Goal: Information Seeking & Learning: Compare options

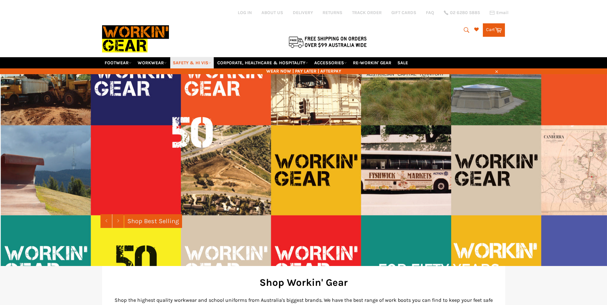
click at [202, 62] on link "SAFETY & HI VIS" at bounding box center [192, 62] width 44 height 11
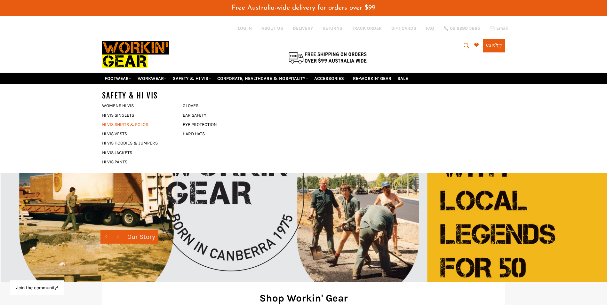
click at [129, 125] on link "HI VIS SHIRTS & POLOS" at bounding box center [137, 124] width 77 height 9
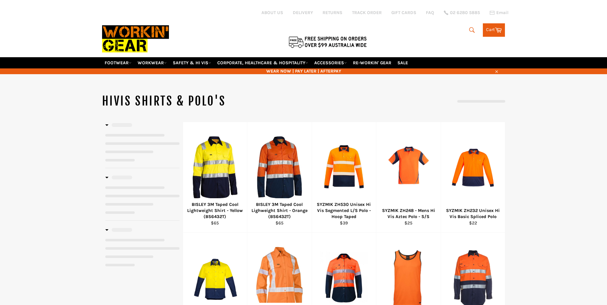
select select "******"
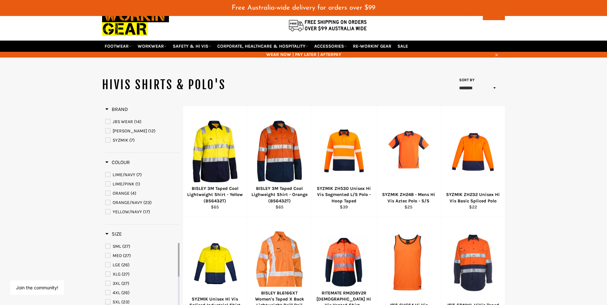
scroll to position [32, 0]
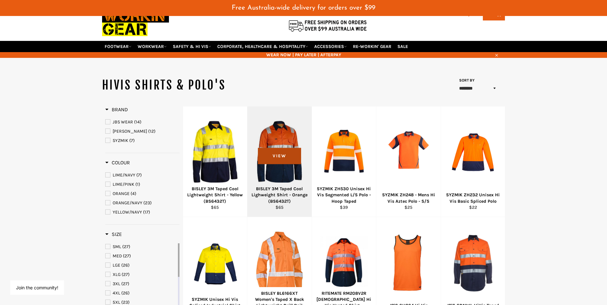
click at [280, 155] on span "View" at bounding box center [279, 156] width 43 height 16
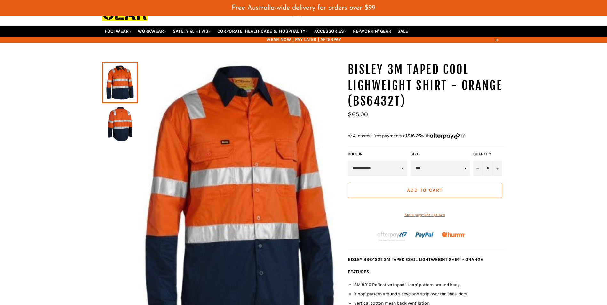
scroll to position [64, 0]
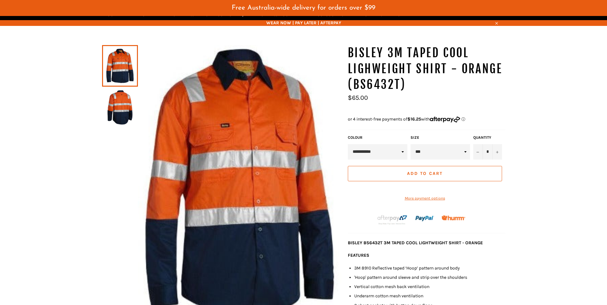
click at [128, 112] on img at bounding box center [119, 107] width 29 height 35
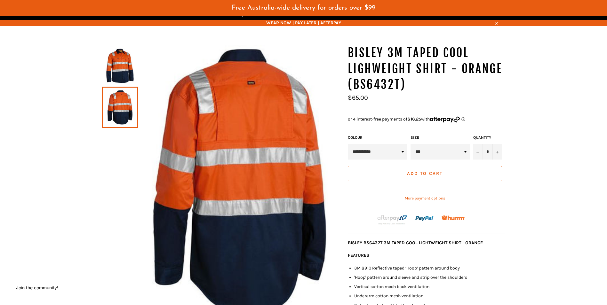
click at [120, 72] on img at bounding box center [119, 65] width 29 height 35
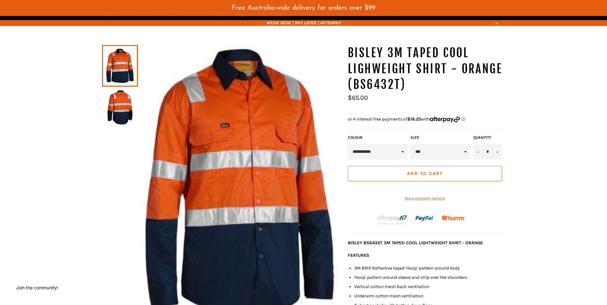
scroll to position [96, 0]
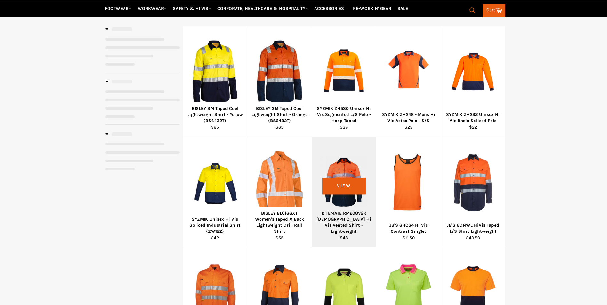
select select "******"
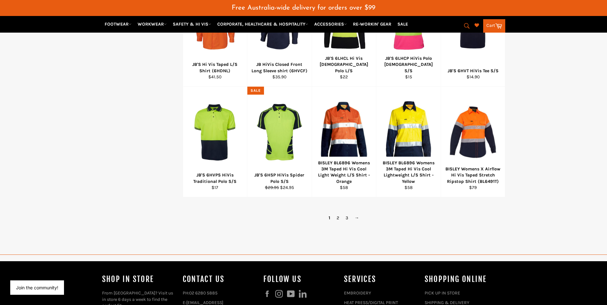
scroll to position [384, 0]
click at [357, 217] on link "→" at bounding box center [356, 217] width 11 height 9
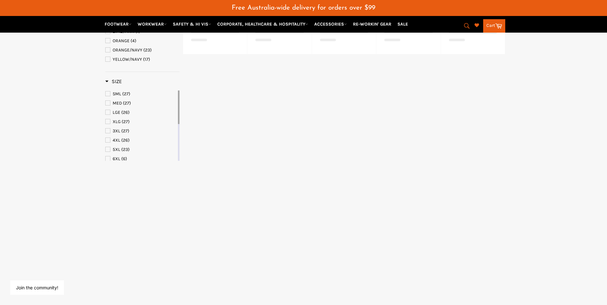
select select "******"
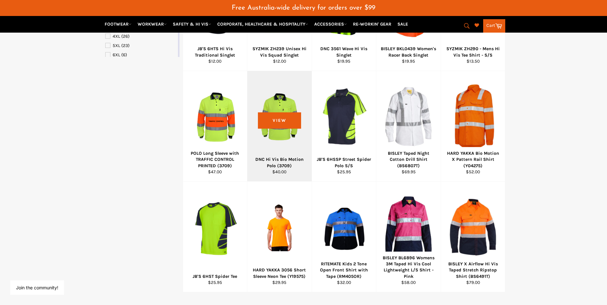
scroll to position [314, 0]
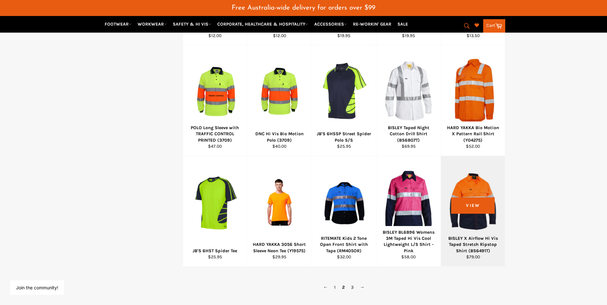
click at [469, 209] on div at bounding box center [473, 201] width 48 height 75
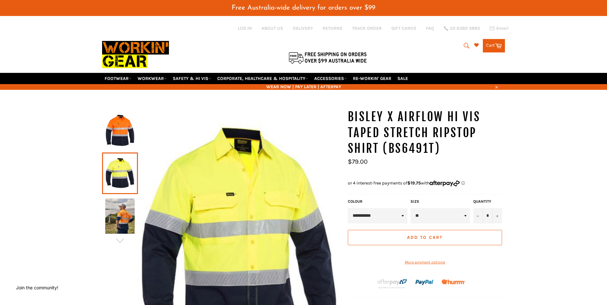
click at [123, 131] on img at bounding box center [119, 130] width 29 height 35
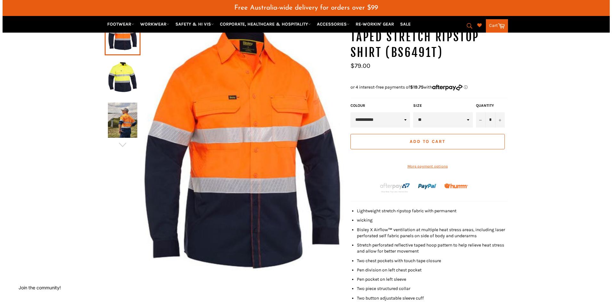
scroll to position [64, 0]
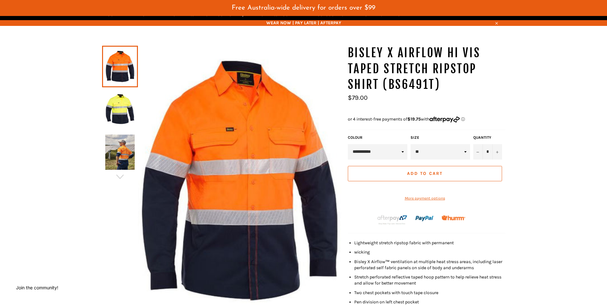
click at [246, 194] on img at bounding box center [239, 180] width 203 height 271
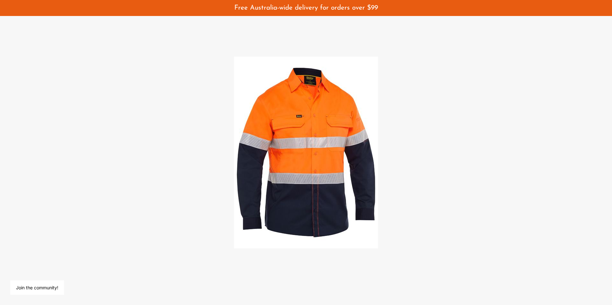
click at [294, 171] on img at bounding box center [306, 153] width 144 height 192
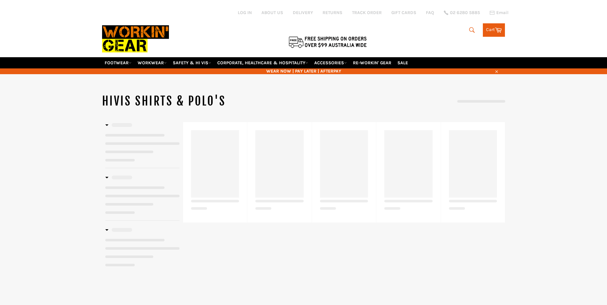
select select "******"
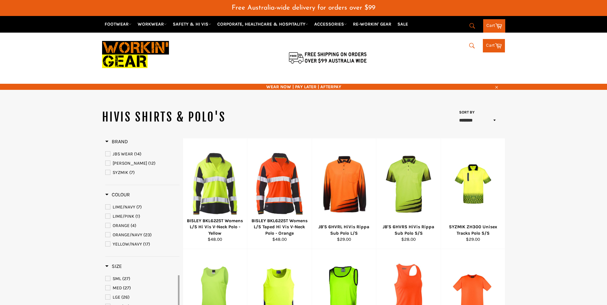
scroll to position [471, 0]
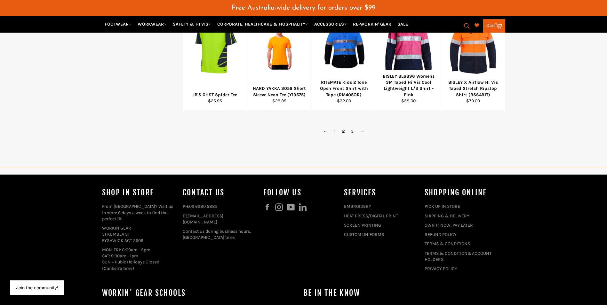
click at [344, 133] on span "2" at bounding box center [343, 131] width 9 height 9
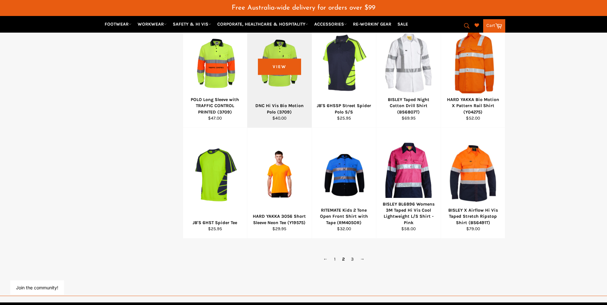
scroll to position [375, 0]
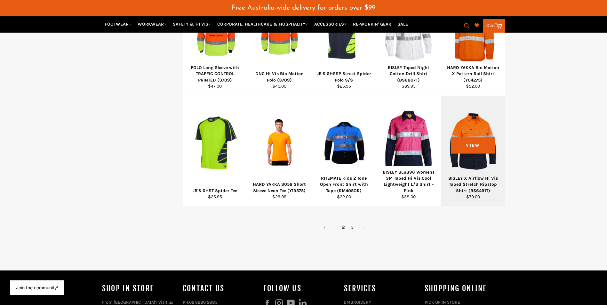
click at [468, 146] on div at bounding box center [473, 141] width 48 height 75
click at [471, 147] on div at bounding box center [473, 141] width 48 height 75
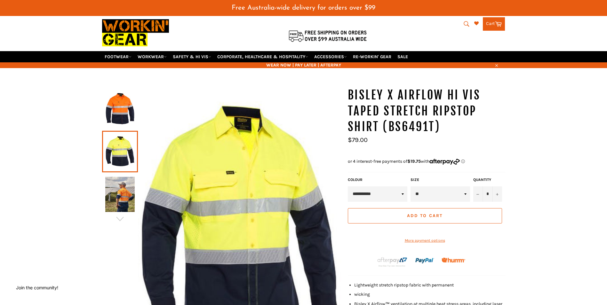
scroll to position [64, 0]
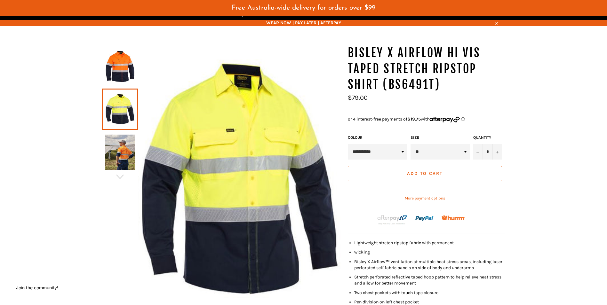
click at [125, 156] on img at bounding box center [119, 152] width 29 height 35
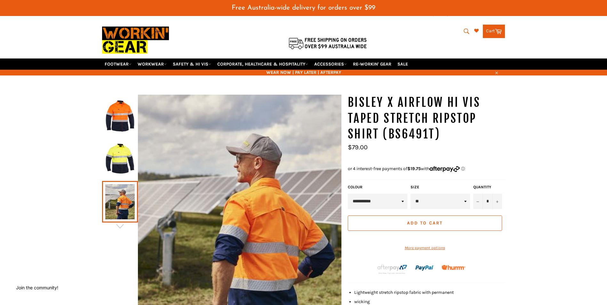
scroll to position [0, 0]
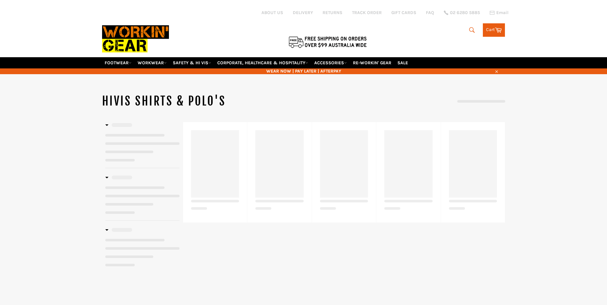
select select "******"
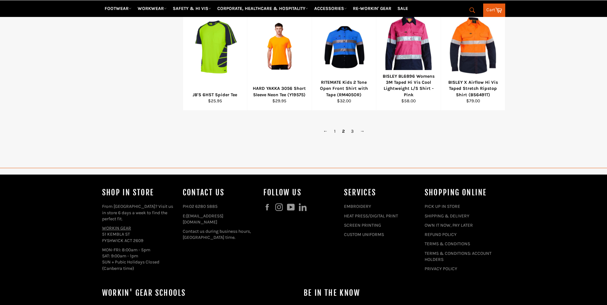
scroll to position [471, 0]
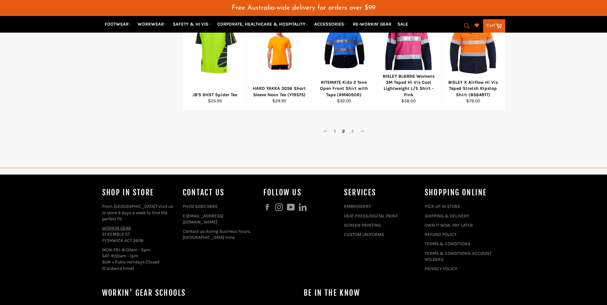
click at [353, 131] on link "3" at bounding box center [352, 131] width 9 height 9
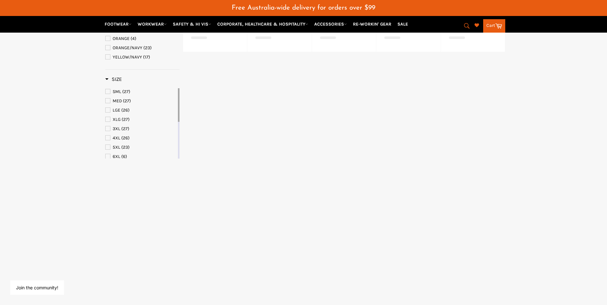
select select "******"
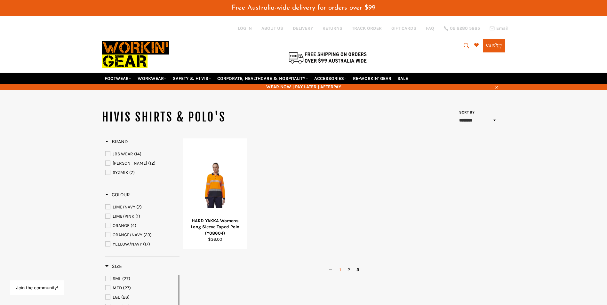
click at [340, 271] on link "1" at bounding box center [340, 269] width 8 height 9
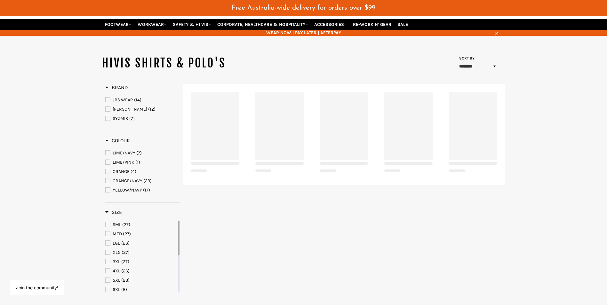
select select "******"
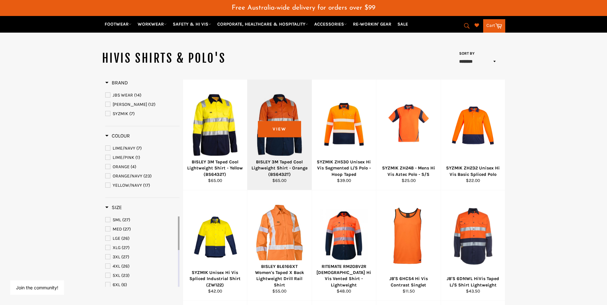
scroll to position [59, 0]
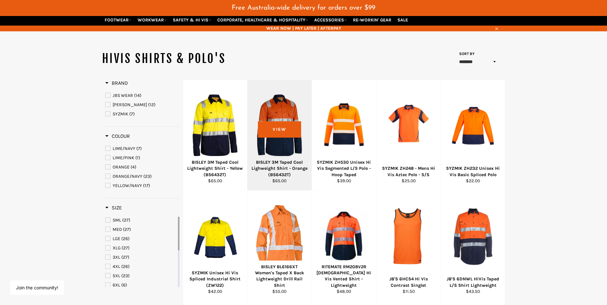
click at [282, 128] on div at bounding box center [279, 125] width 48 height 75
click at [280, 128] on div at bounding box center [279, 125] width 48 height 75
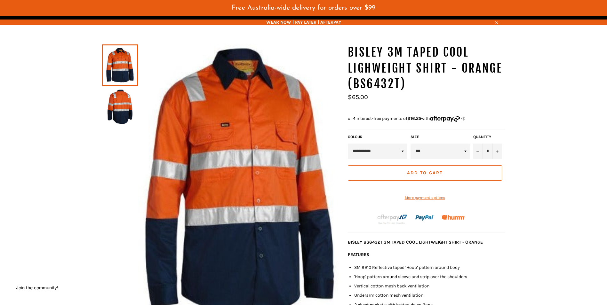
scroll to position [64, 0]
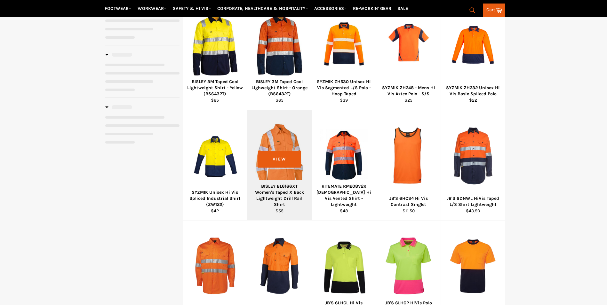
select select "******"
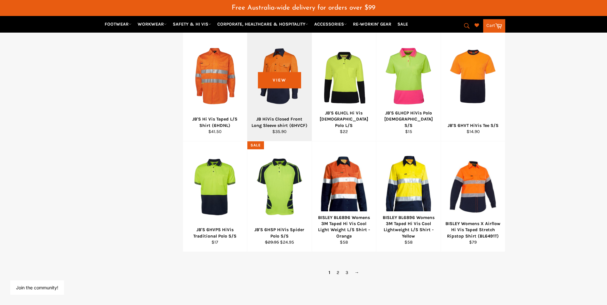
scroll to position [330, 0]
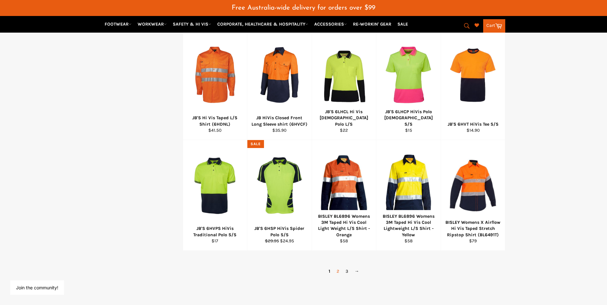
click at [339, 271] on link "2" at bounding box center [337, 271] width 9 height 9
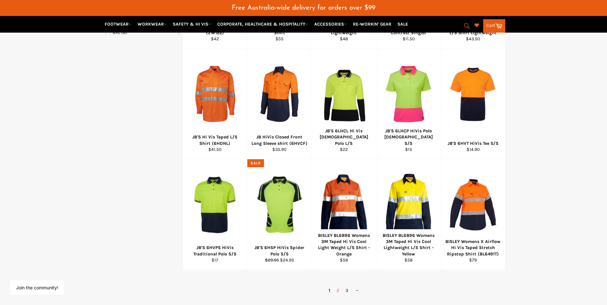
select select "******"
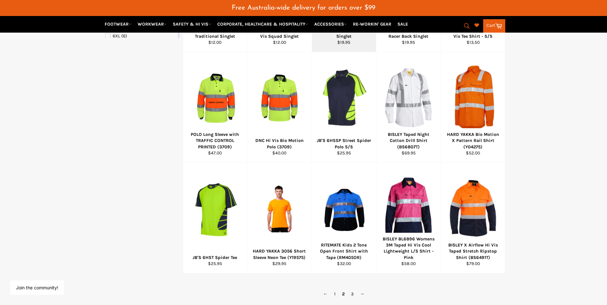
scroll to position [346, 0]
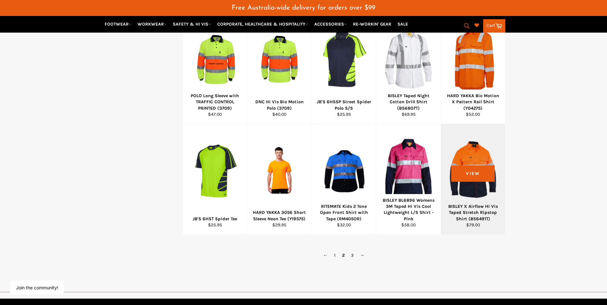
click at [474, 175] on div at bounding box center [473, 169] width 48 height 75
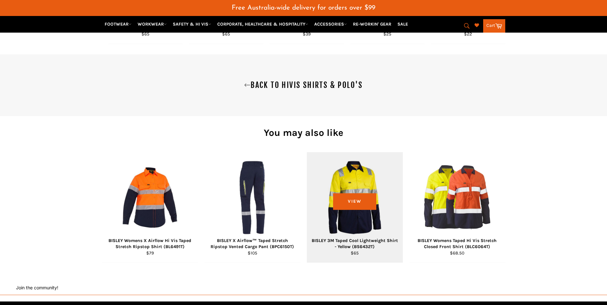
scroll to position [608, 0]
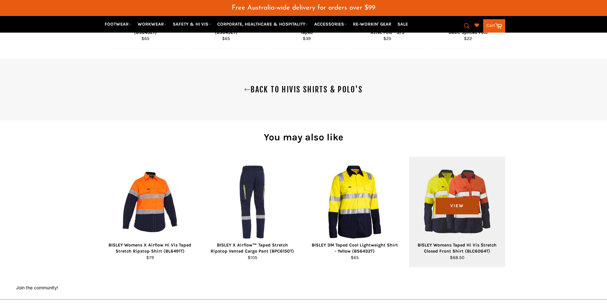
click at [454, 212] on span "View" at bounding box center [456, 206] width 43 height 16
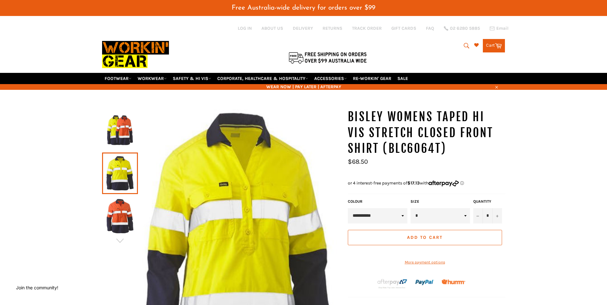
click at [121, 210] on img at bounding box center [119, 216] width 29 height 35
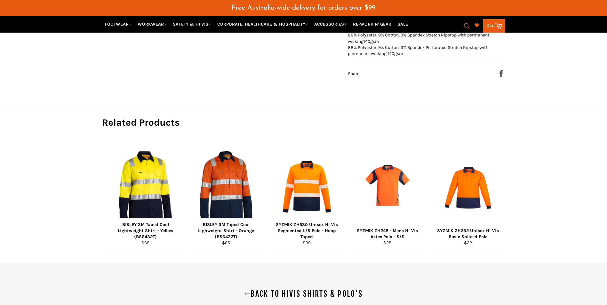
scroll to position [384, 0]
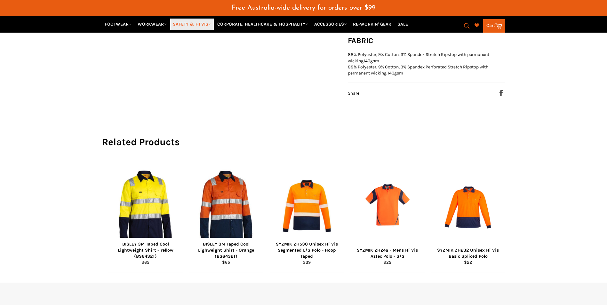
click at [192, 23] on link "SAFETY & HI VIS" at bounding box center [192, 24] width 44 height 11
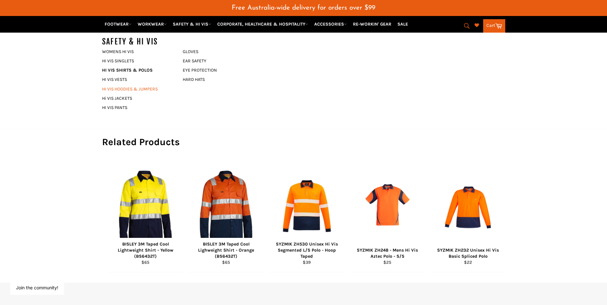
click at [123, 90] on link "HI VIS HOODIES & JUMPERS" at bounding box center [137, 88] width 77 height 9
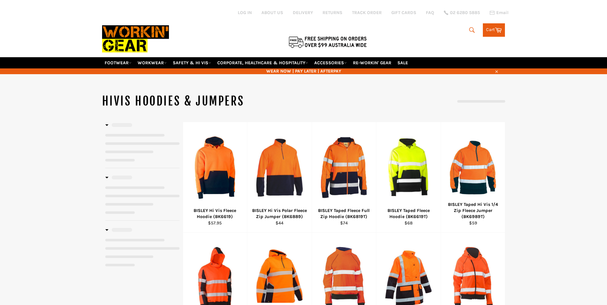
select select "**********"
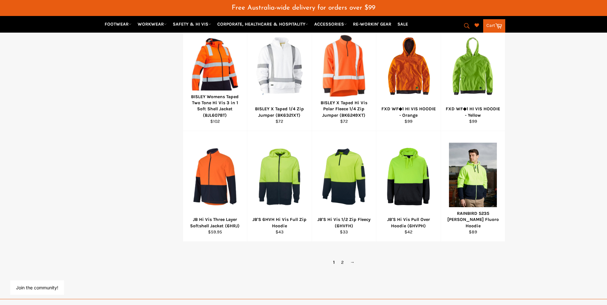
scroll to position [352, 0]
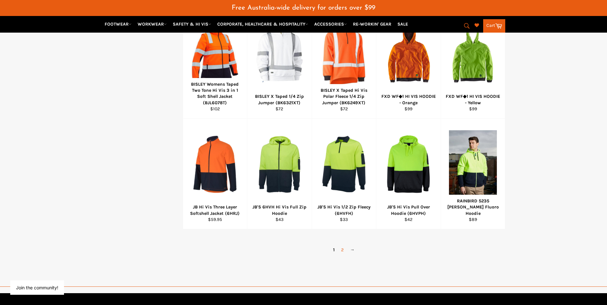
click at [343, 250] on link "2" at bounding box center [342, 249] width 9 height 9
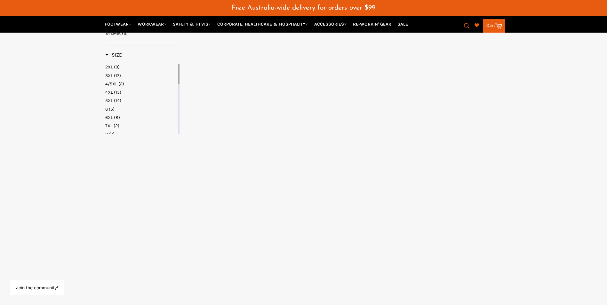
select select "**********"
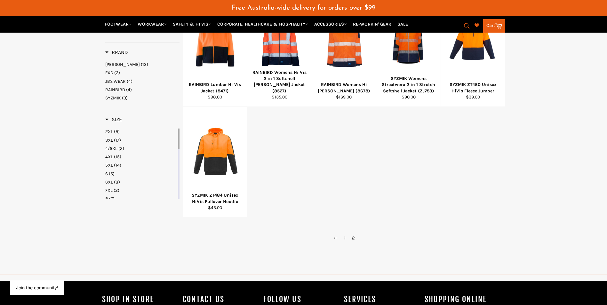
scroll to position [155, 0]
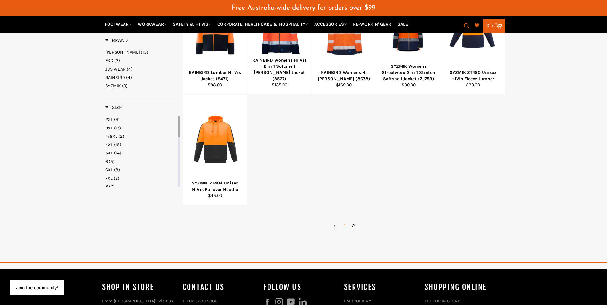
click at [345, 225] on link "1" at bounding box center [345, 225] width 8 height 9
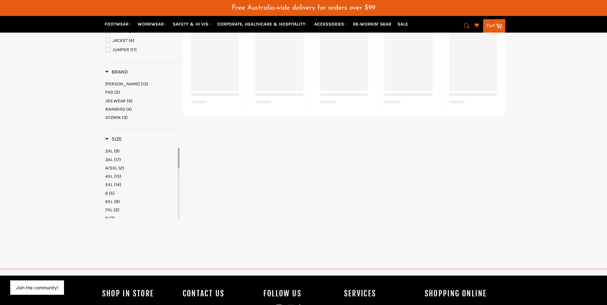
scroll to position [123, 0]
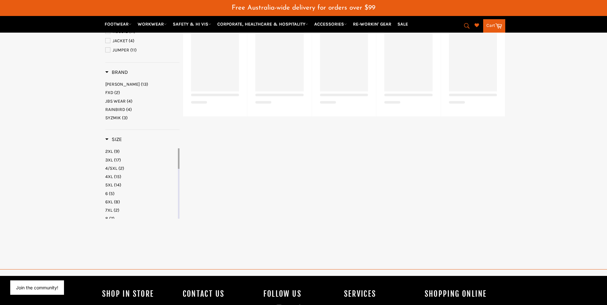
select select "**********"
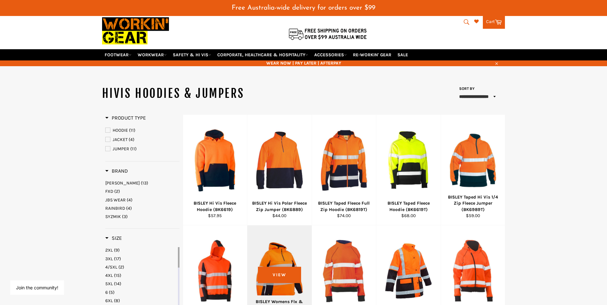
scroll to position [0, 0]
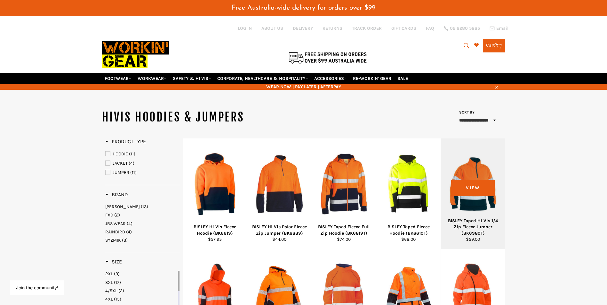
click at [467, 186] on div at bounding box center [473, 184] width 48 height 75
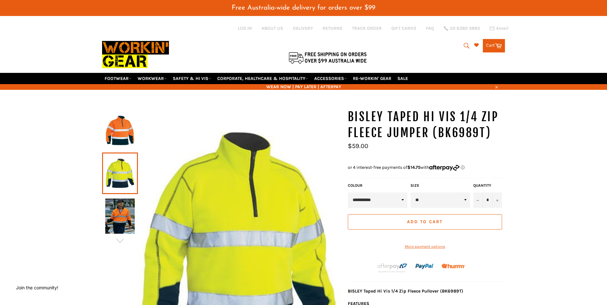
click at [121, 215] on img at bounding box center [119, 216] width 29 height 35
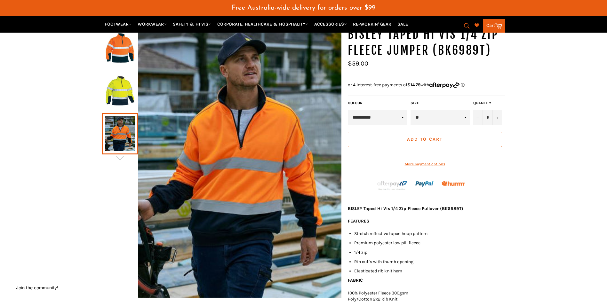
scroll to position [96, 0]
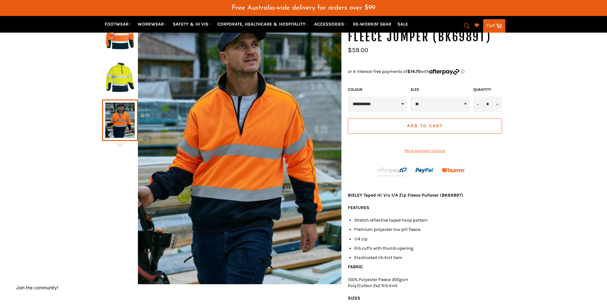
click at [123, 76] on img at bounding box center [119, 77] width 29 height 35
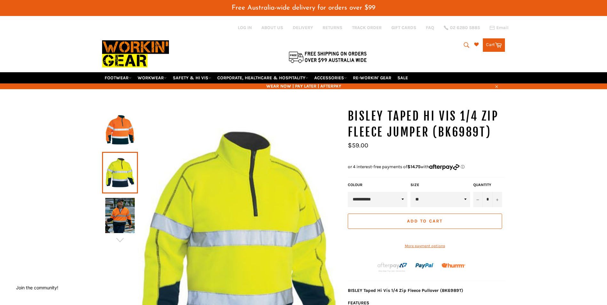
scroll to position [0, 0]
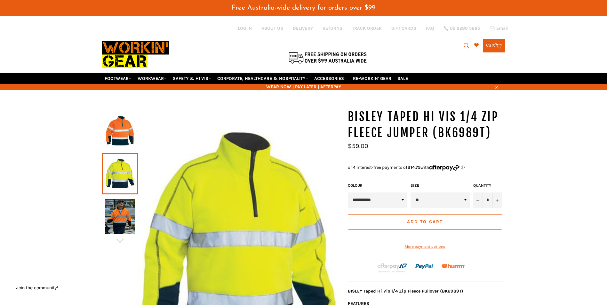
click at [124, 127] on img at bounding box center [119, 130] width 29 height 35
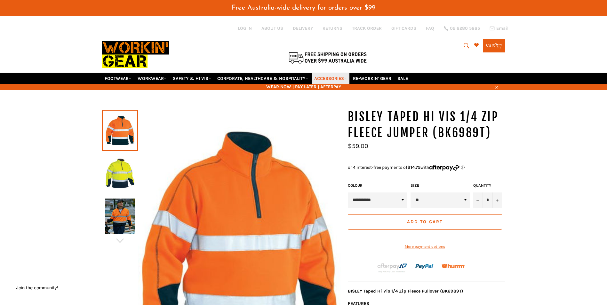
click at [329, 77] on link "ACCESSORIES" at bounding box center [331, 78] width 38 height 11
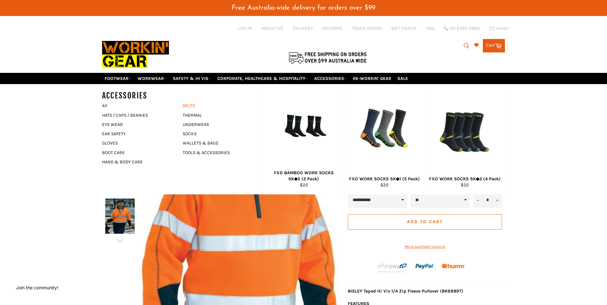
click at [188, 105] on link "BELTS" at bounding box center [217, 105] width 77 height 9
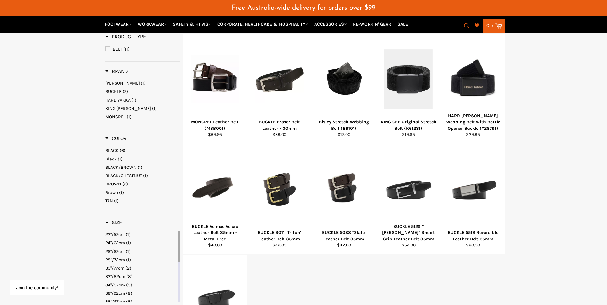
scroll to position [96, 0]
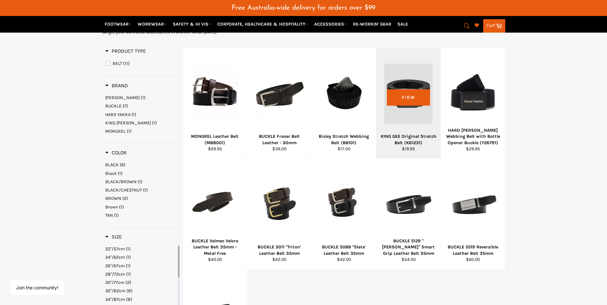
click at [413, 99] on div at bounding box center [408, 93] width 48 height 75
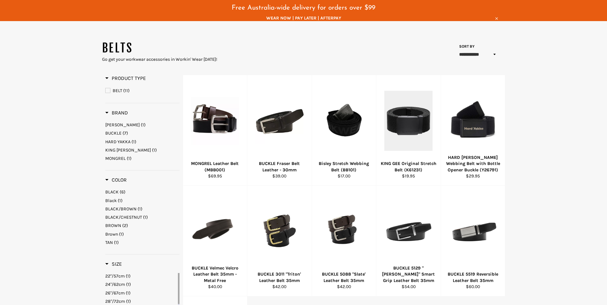
scroll to position [48, 0]
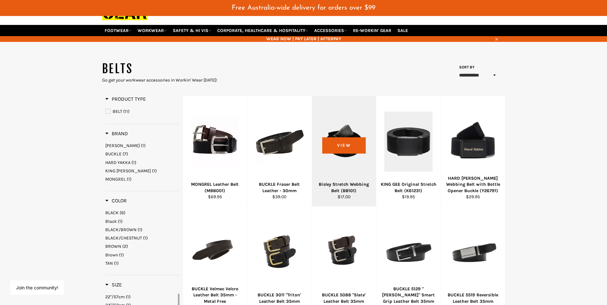
click at [346, 143] on div at bounding box center [344, 141] width 48 height 75
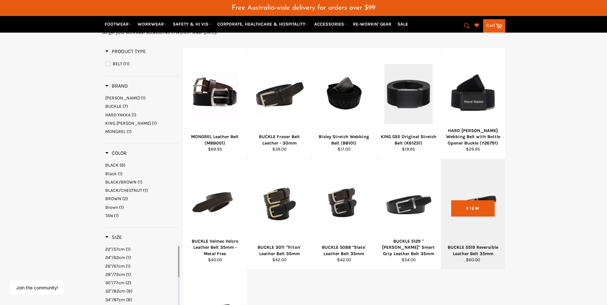
scroll to position [80, 0]
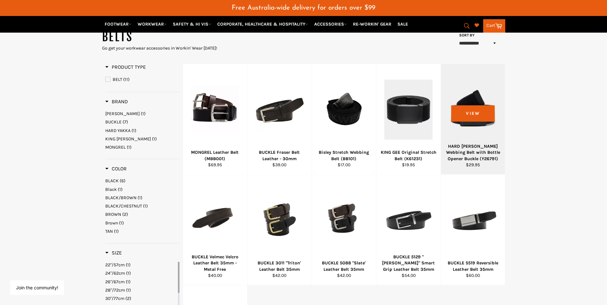
click at [471, 116] on div at bounding box center [473, 109] width 48 height 75
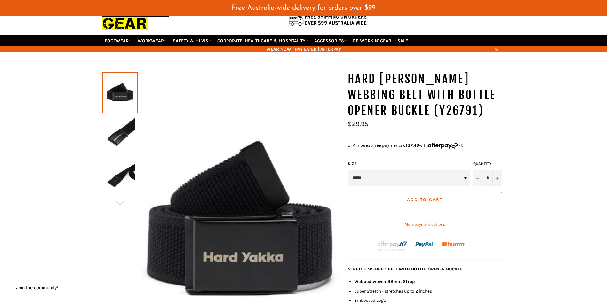
scroll to position [32, 0]
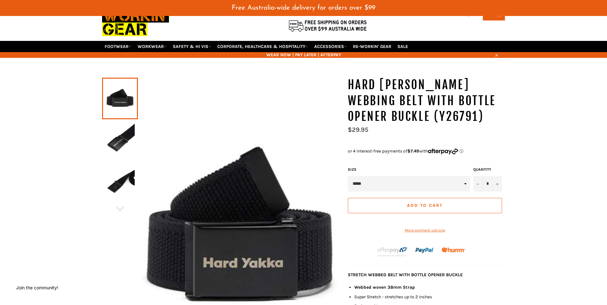
click at [113, 142] on img at bounding box center [119, 141] width 29 height 35
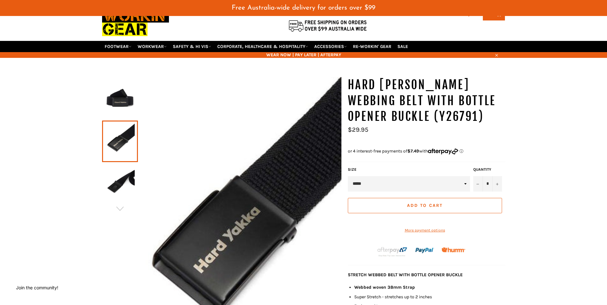
click at [119, 178] on img at bounding box center [119, 184] width 29 height 35
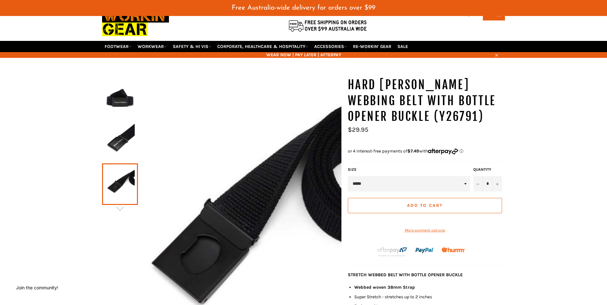
click at [122, 143] on img at bounding box center [119, 141] width 29 height 35
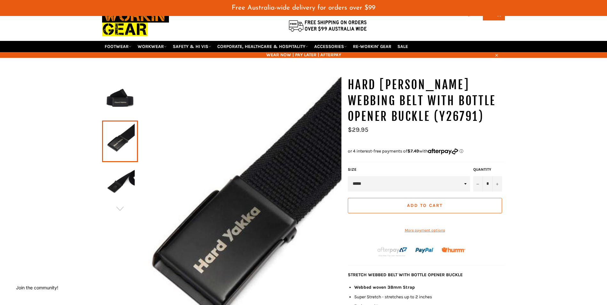
click at [122, 186] on img at bounding box center [119, 184] width 29 height 35
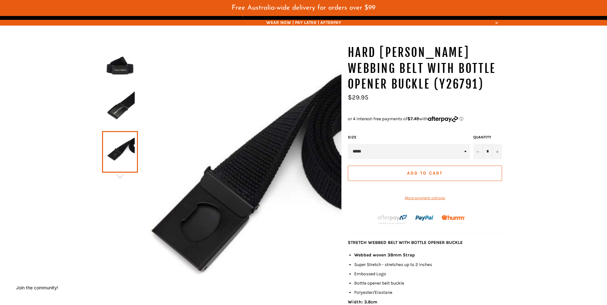
scroll to position [64, 0]
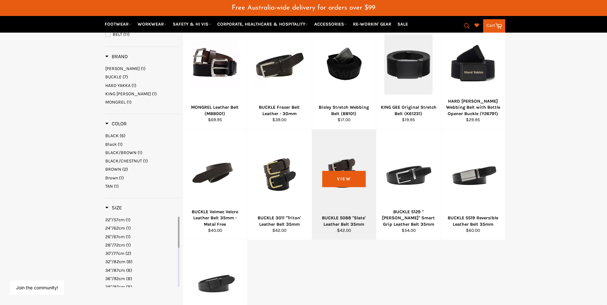
scroll to position [112, 0]
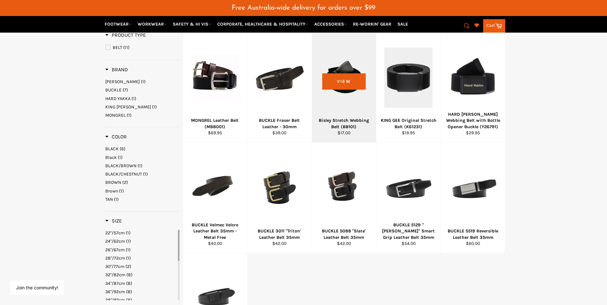
click at [340, 82] on div at bounding box center [344, 77] width 48 height 75
click at [344, 85] on div at bounding box center [344, 77] width 48 height 75
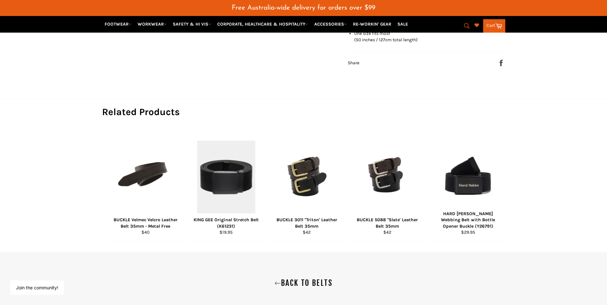
scroll to position [288, 0]
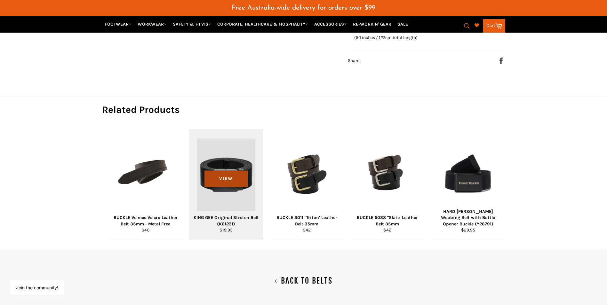
click at [229, 186] on span "View" at bounding box center [225, 179] width 43 height 16
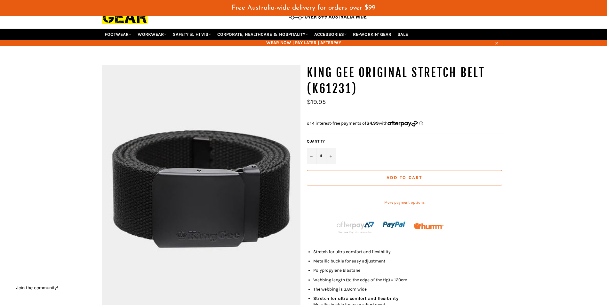
scroll to position [32, 0]
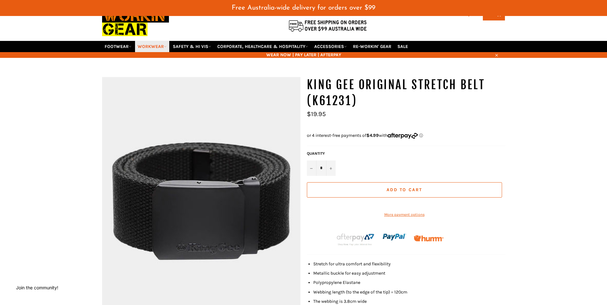
click at [159, 46] on link "WORKWEAR" at bounding box center [152, 46] width 34 height 11
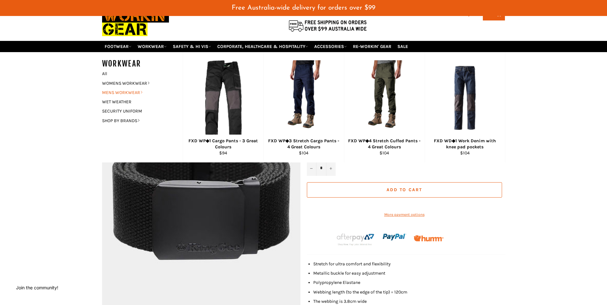
click at [128, 92] on link "MENS WORKWEAR" at bounding box center [137, 92] width 77 height 9
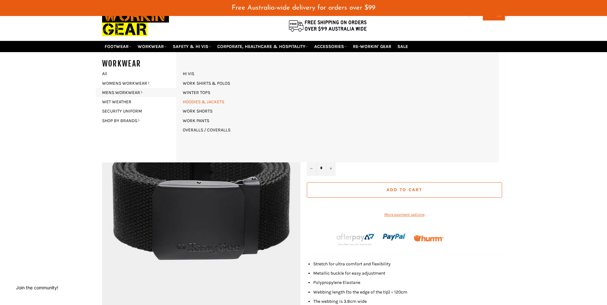
click at [201, 100] on link "HOODIES & JACKETS" at bounding box center [203, 101] width 48 height 9
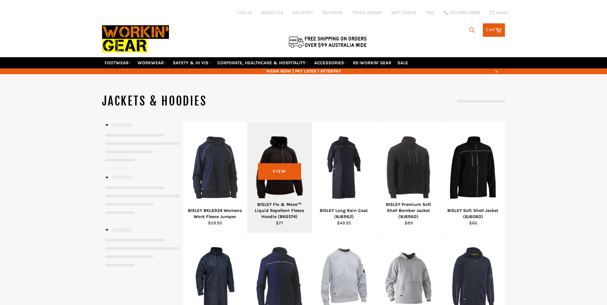
select select "**********"
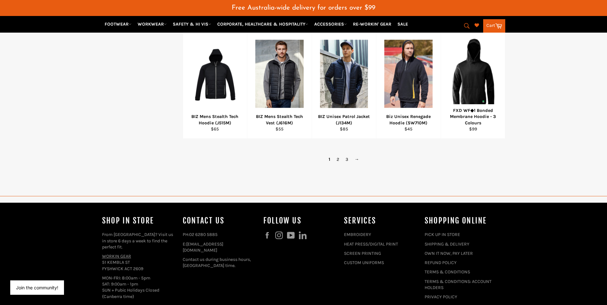
scroll to position [448, 0]
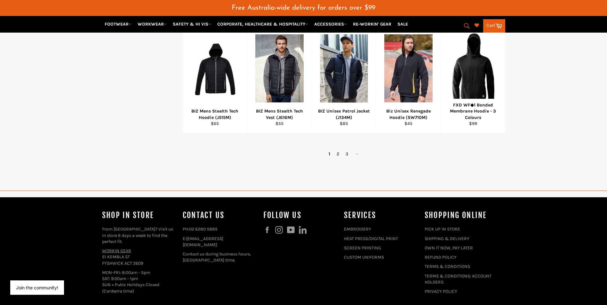
click at [357, 155] on link "→" at bounding box center [356, 153] width 11 height 9
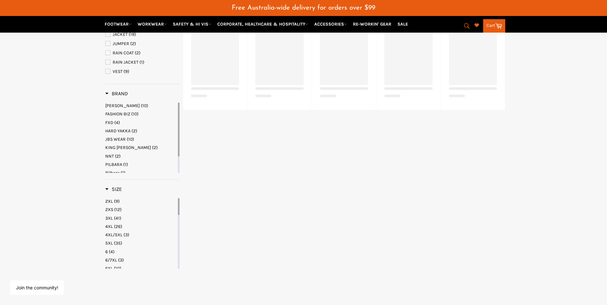
scroll to position [123, 0]
select select "**********"
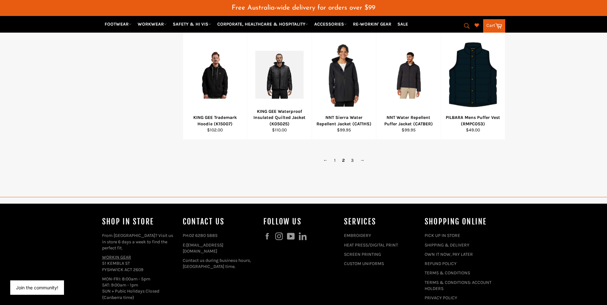
scroll to position [442, 0]
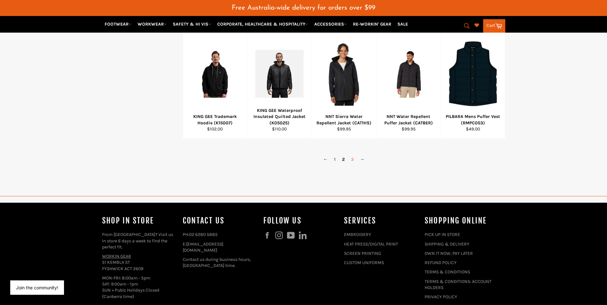
click at [354, 160] on link "3" at bounding box center [352, 159] width 9 height 9
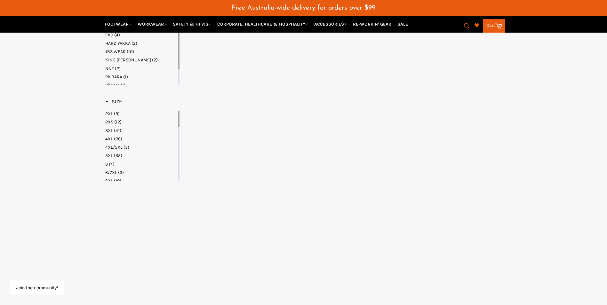
select select "**********"
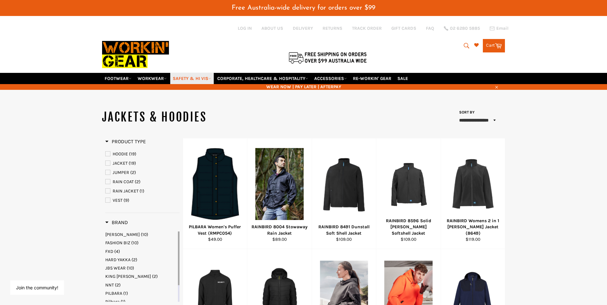
click at [197, 78] on link "SAFETY & HI VIS" at bounding box center [192, 78] width 44 height 11
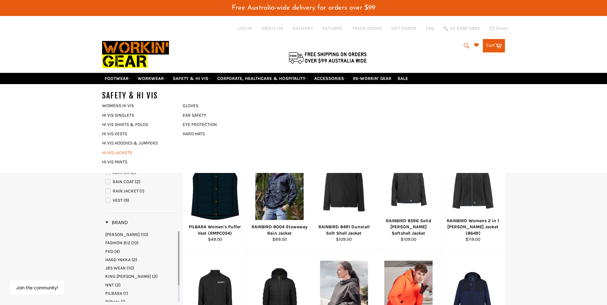
click at [124, 152] on link "Hi VIS JACKETS" at bounding box center [137, 152] width 77 height 9
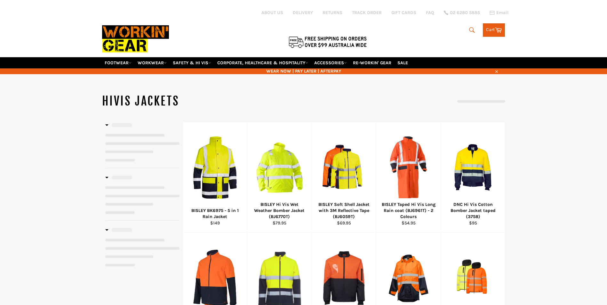
select select "**********"
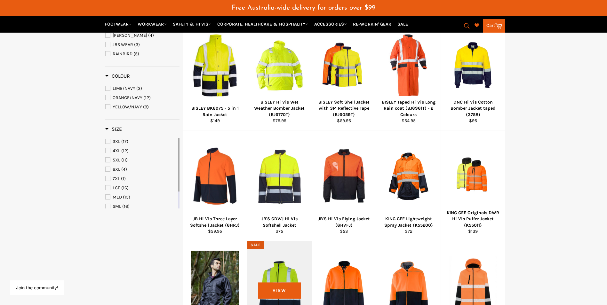
scroll to position [96, 0]
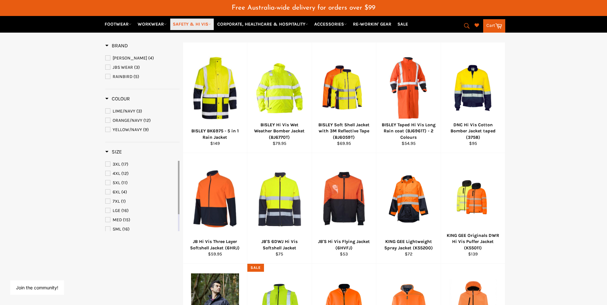
click at [188, 24] on link "SAFETY & HI VIS" at bounding box center [192, 24] width 44 height 11
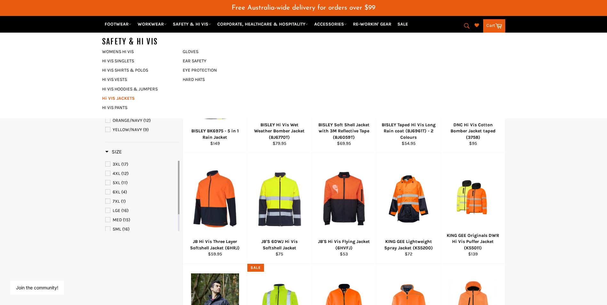
click at [123, 97] on link "Hi VIS JACKETS" at bounding box center [137, 98] width 77 height 9
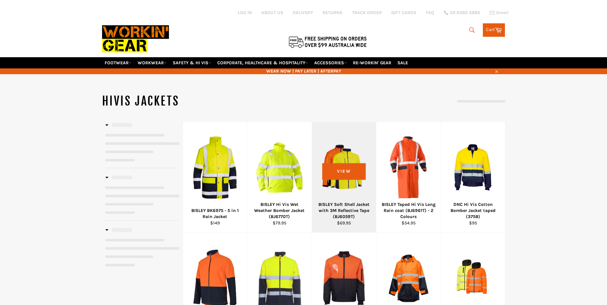
select select "**********"
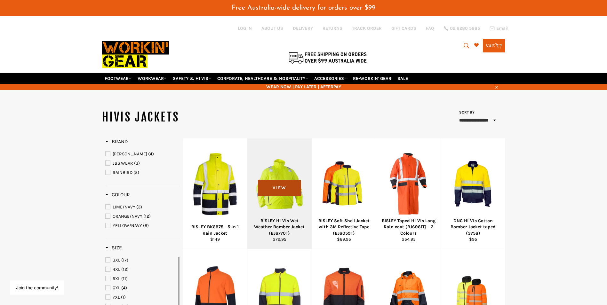
click at [282, 188] on span "View" at bounding box center [279, 188] width 43 height 16
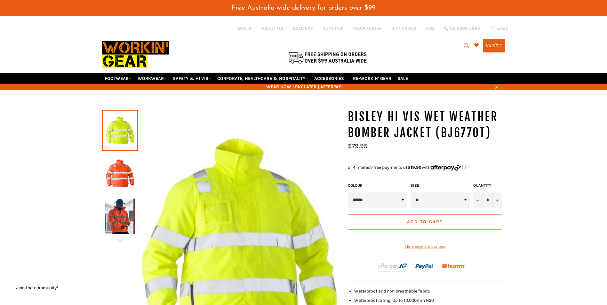
click at [123, 174] on img at bounding box center [119, 173] width 29 height 35
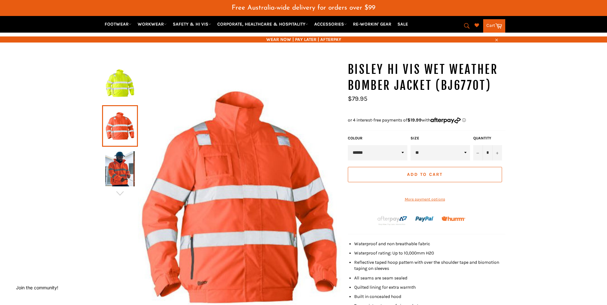
scroll to position [32, 0]
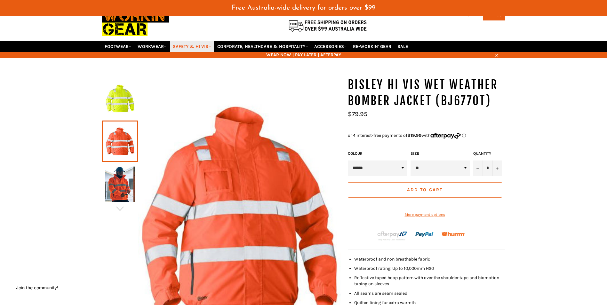
click at [187, 47] on link "SAFETY & HI VIS" at bounding box center [192, 46] width 44 height 11
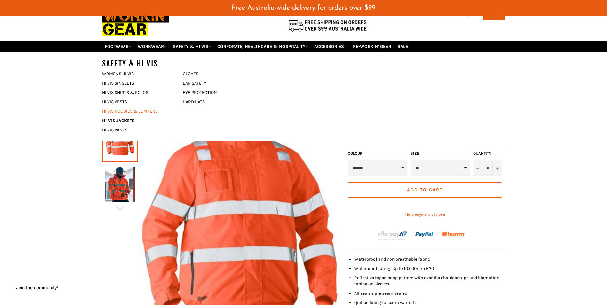
click at [125, 110] on link "HI VIS HOODIES & JUMPERS" at bounding box center [137, 111] width 77 height 9
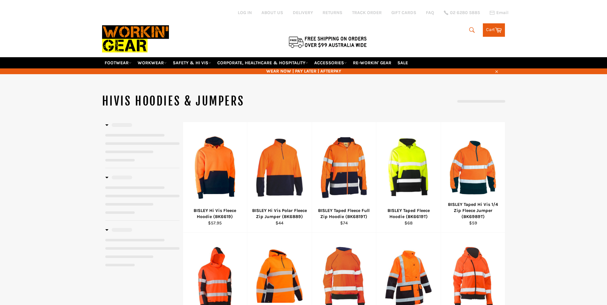
select select "**********"
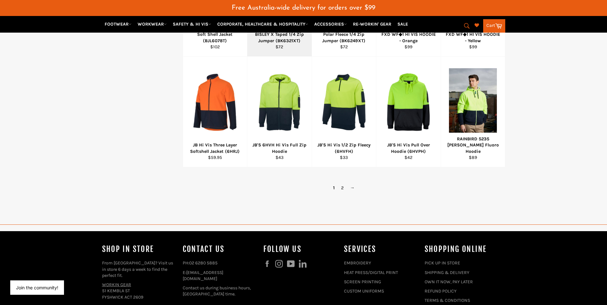
scroll to position [416, 0]
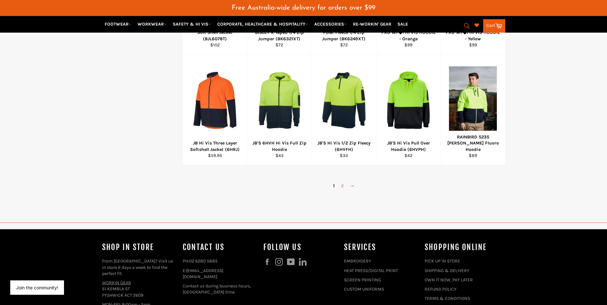
click at [342, 186] on link "2" at bounding box center [342, 185] width 9 height 9
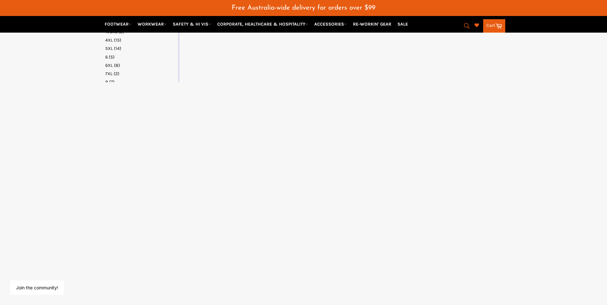
select select "**********"
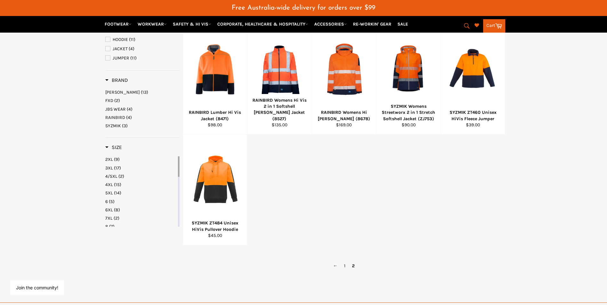
scroll to position [123, 0]
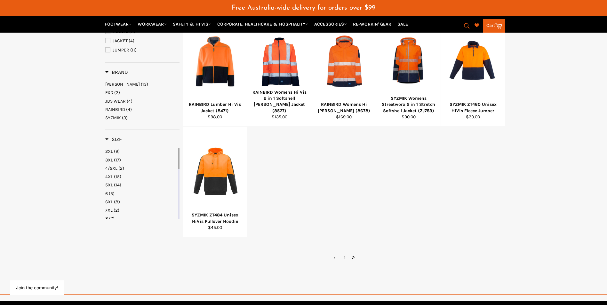
click at [115, 83] on span "[PERSON_NAME]" at bounding box center [122, 84] width 35 height 5
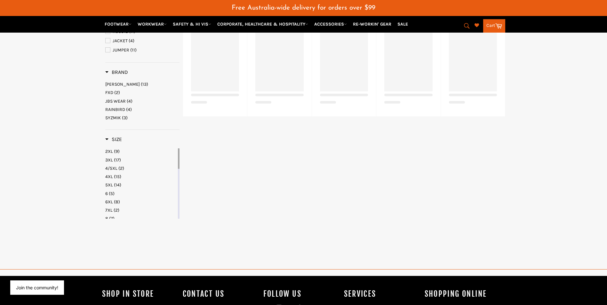
select select "**********"
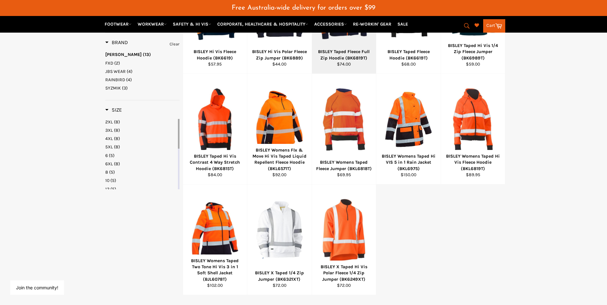
scroll to position [186, 0]
